Goal: Navigation & Orientation: Understand site structure

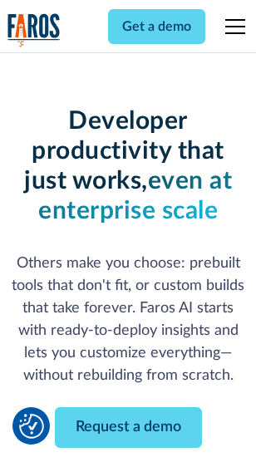
scroll to position [199, 0]
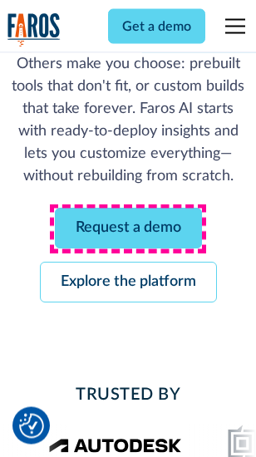
click at [128, 229] on link "Request a demo" at bounding box center [128, 229] width 147 height 41
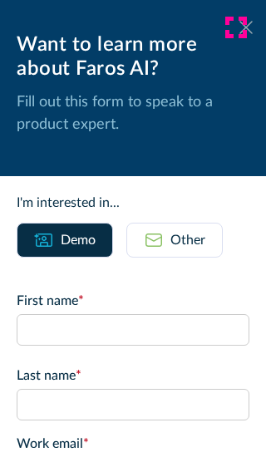
click at [239, 27] on icon at bounding box center [245, 27] width 13 height 12
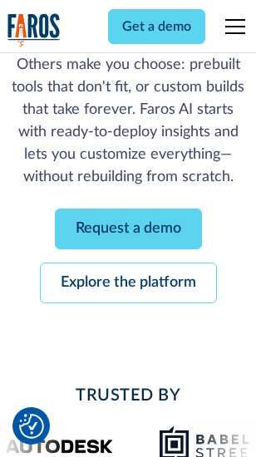
scroll to position [253, 0]
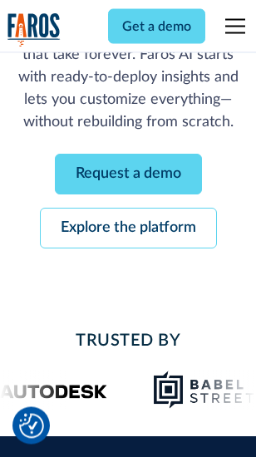
click at [128, 229] on link "Explore the platform" at bounding box center [128, 229] width 177 height 41
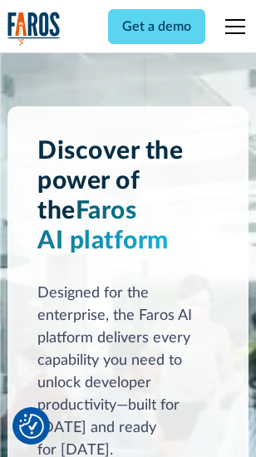
scroll to position [12658, 0]
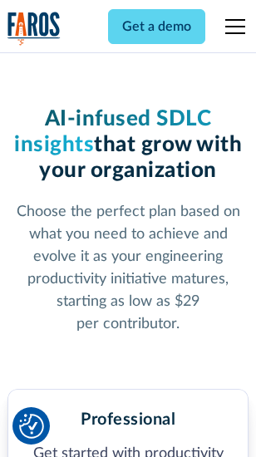
scroll to position [2634, 0]
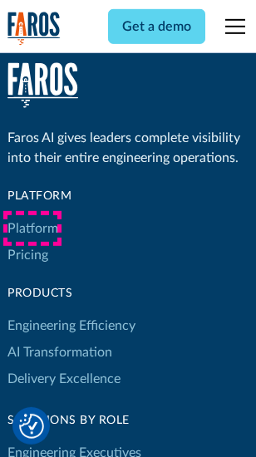
click at [32, 228] on link "Platform" at bounding box center [32, 228] width 51 height 27
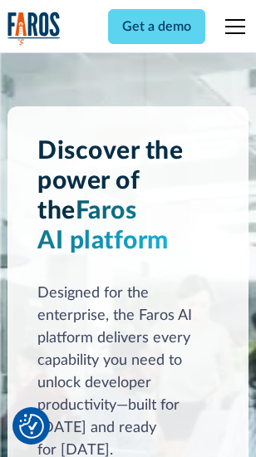
scroll to position [13191, 0]
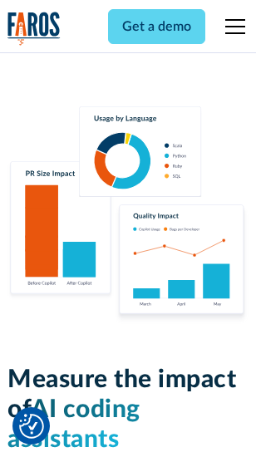
scroll to position [10374, 0]
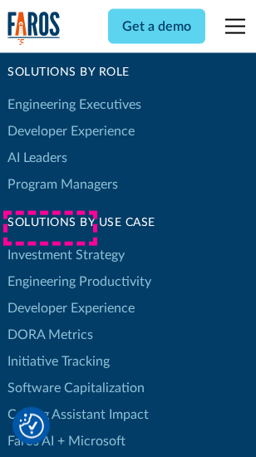
click at [50, 322] on link "DORA Metrics" at bounding box center [50, 335] width 86 height 27
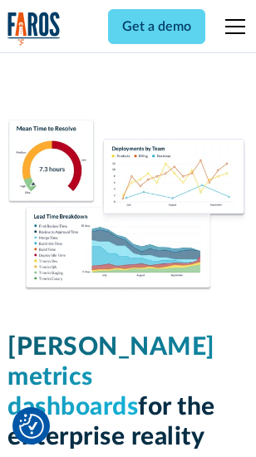
scroll to position [7357, 0]
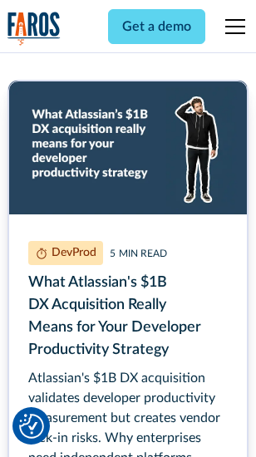
scroll to position [7535, 0]
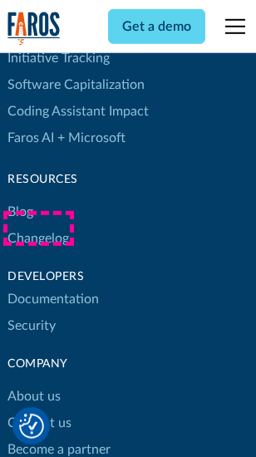
click at [38, 228] on link "Changelog" at bounding box center [37, 238] width 61 height 27
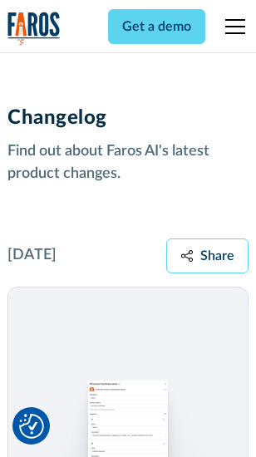
scroll to position [20376, 0]
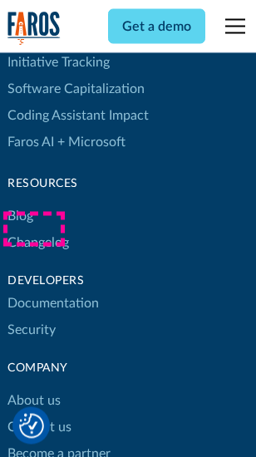
click at [33, 388] on link "About us" at bounding box center [33, 401] width 53 height 27
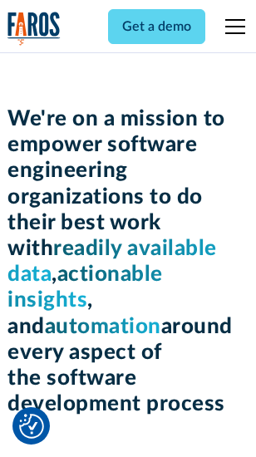
scroll to position [5746, 0]
